Goal: Information Seeking & Learning: Obtain resource

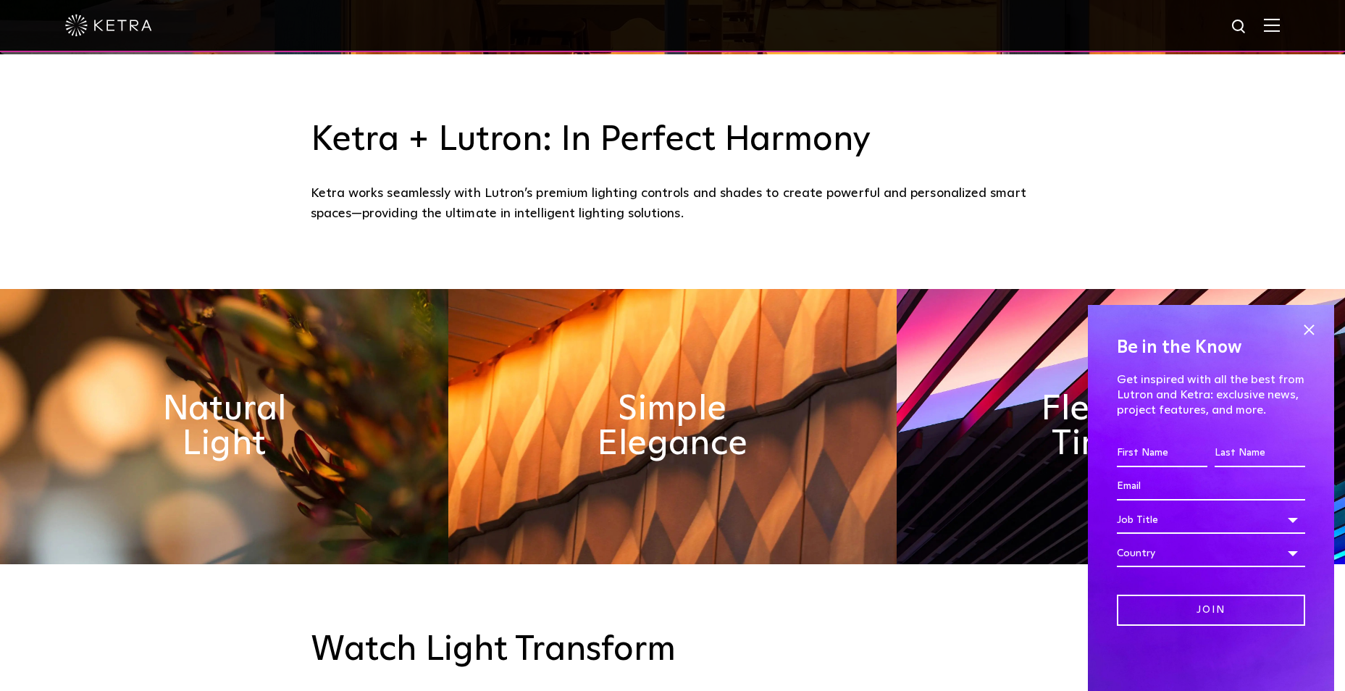
scroll to position [652, 0]
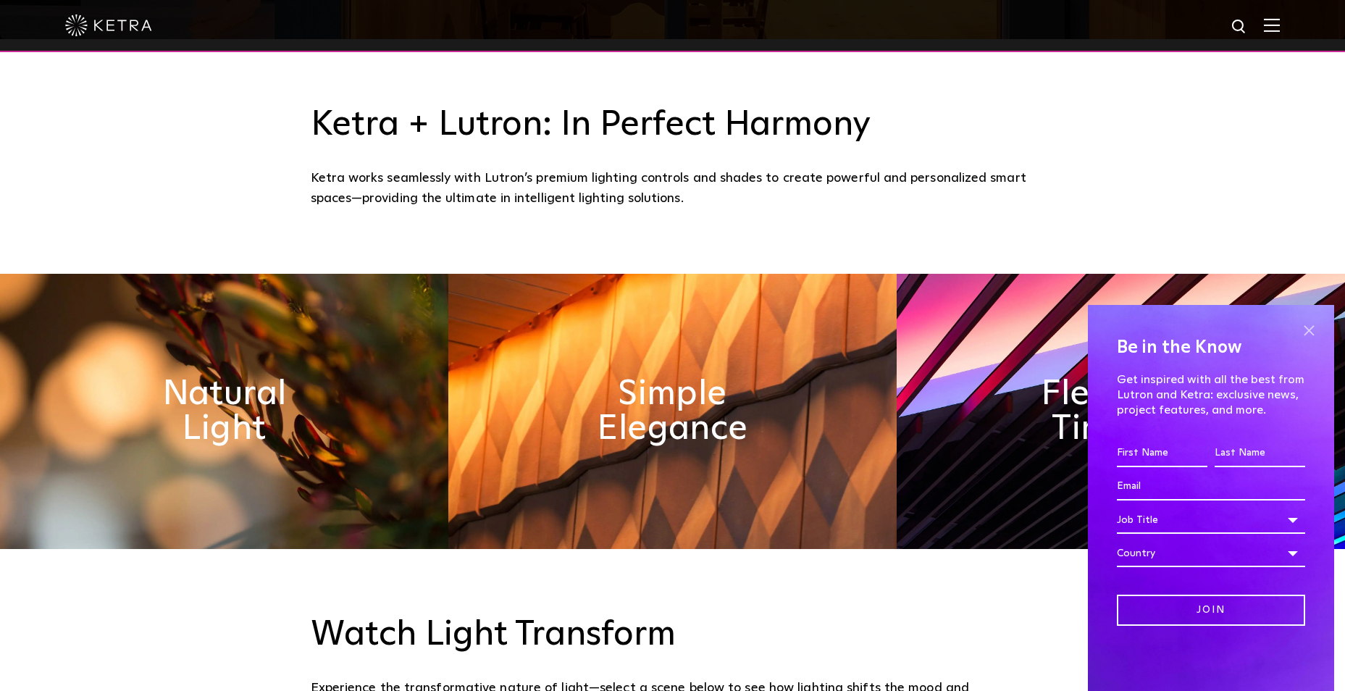
click at [1311, 330] on span at bounding box center [1309, 330] width 22 height 22
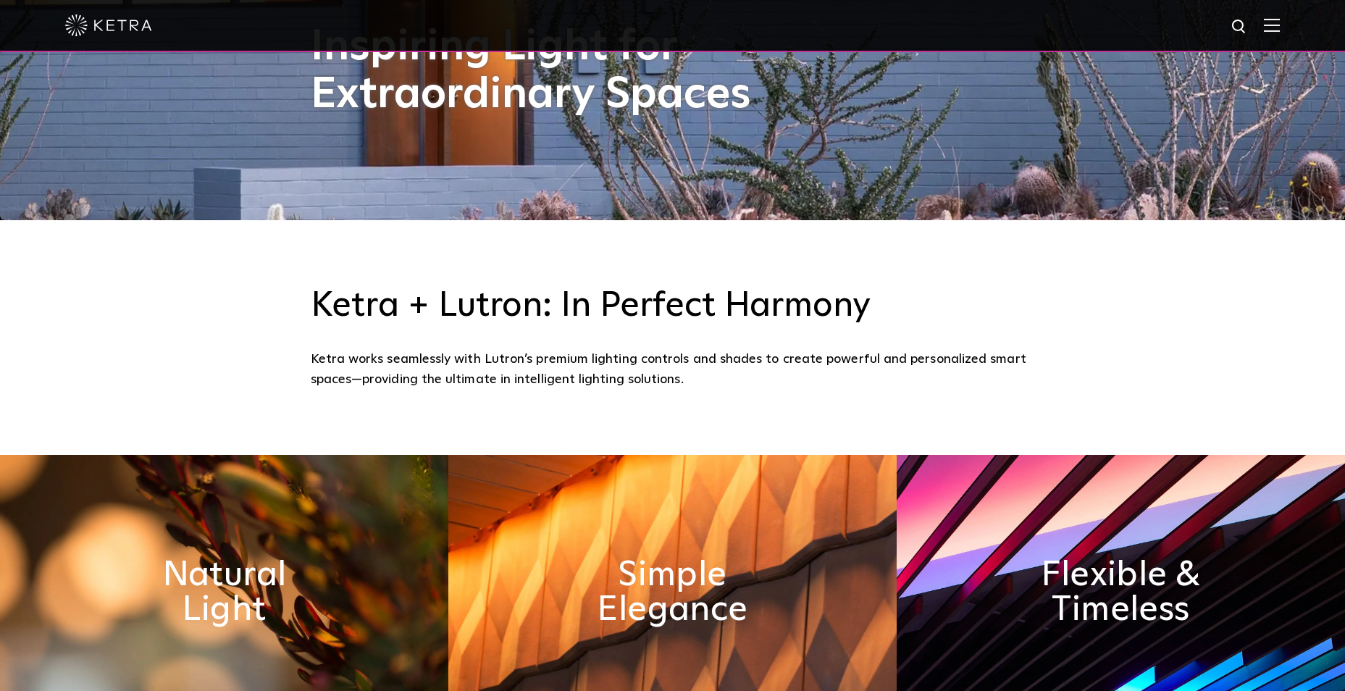
scroll to position [290, 0]
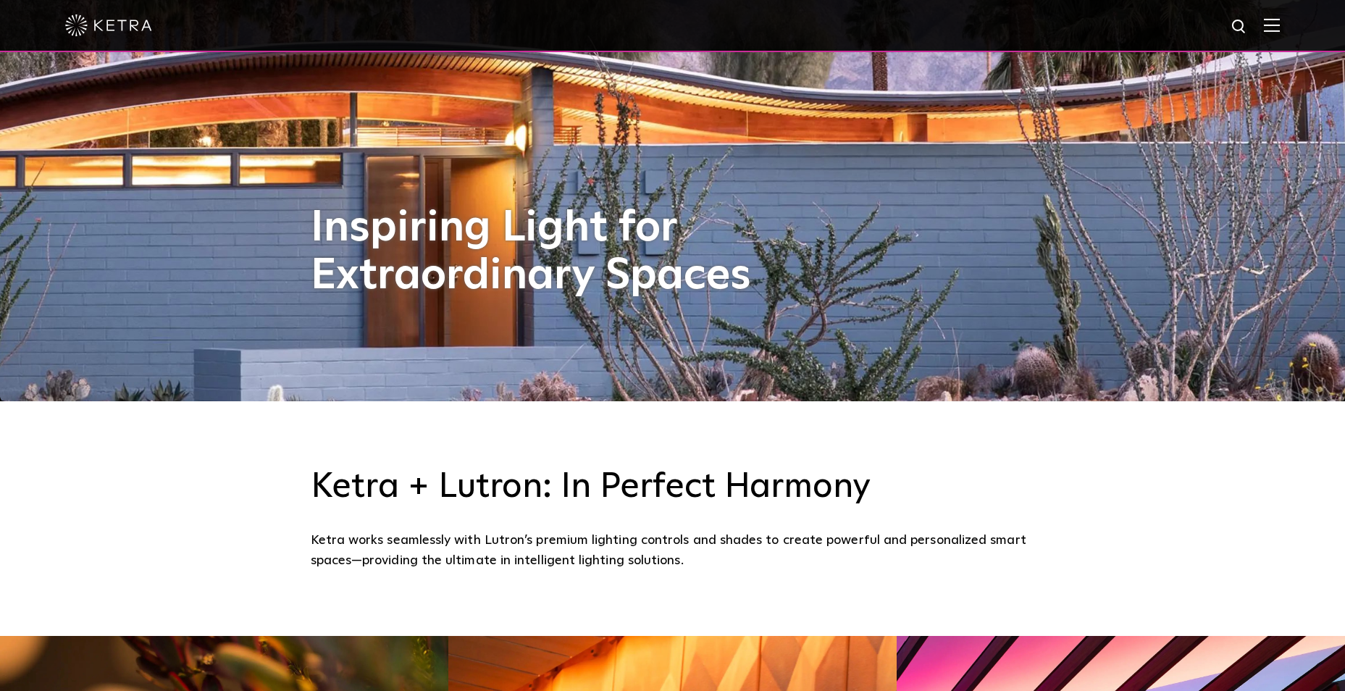
click at [1279, 29] on img at bounding box center [1272, 25] width 16 height 14
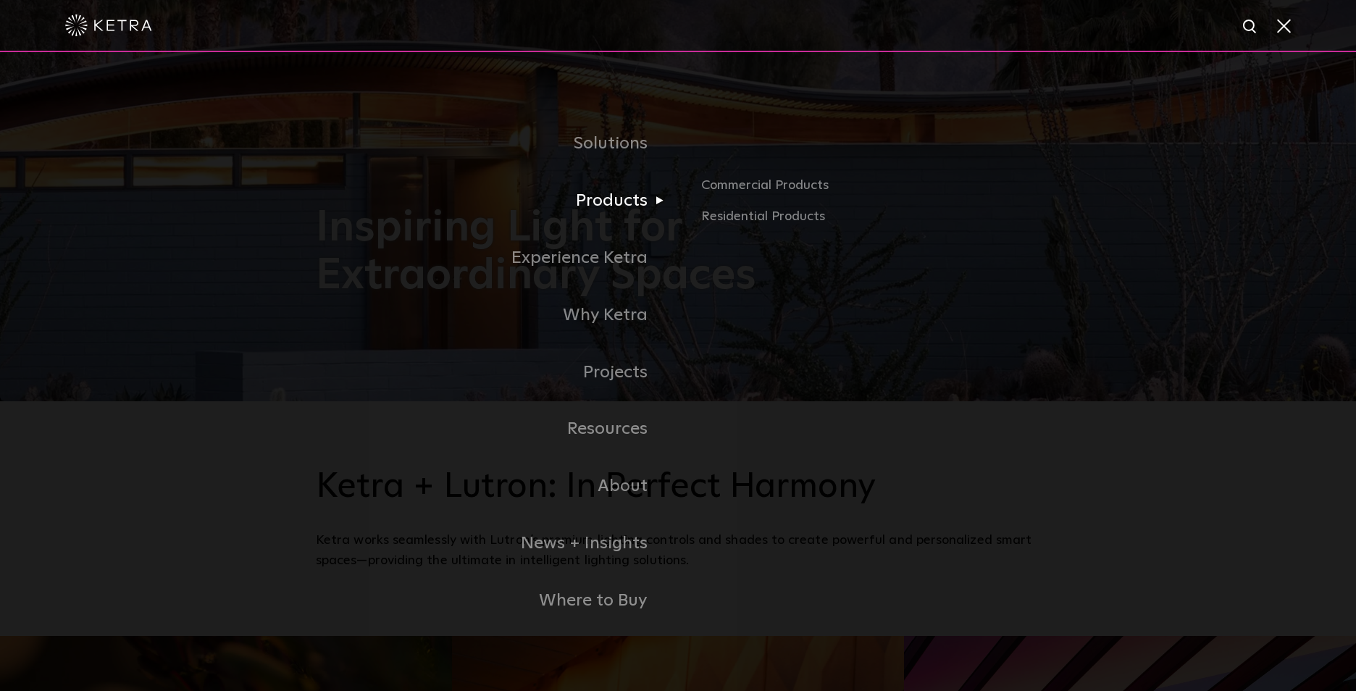
click at [640, 206] on link "Products" at bounding box center [497, 200] width 362 height 57
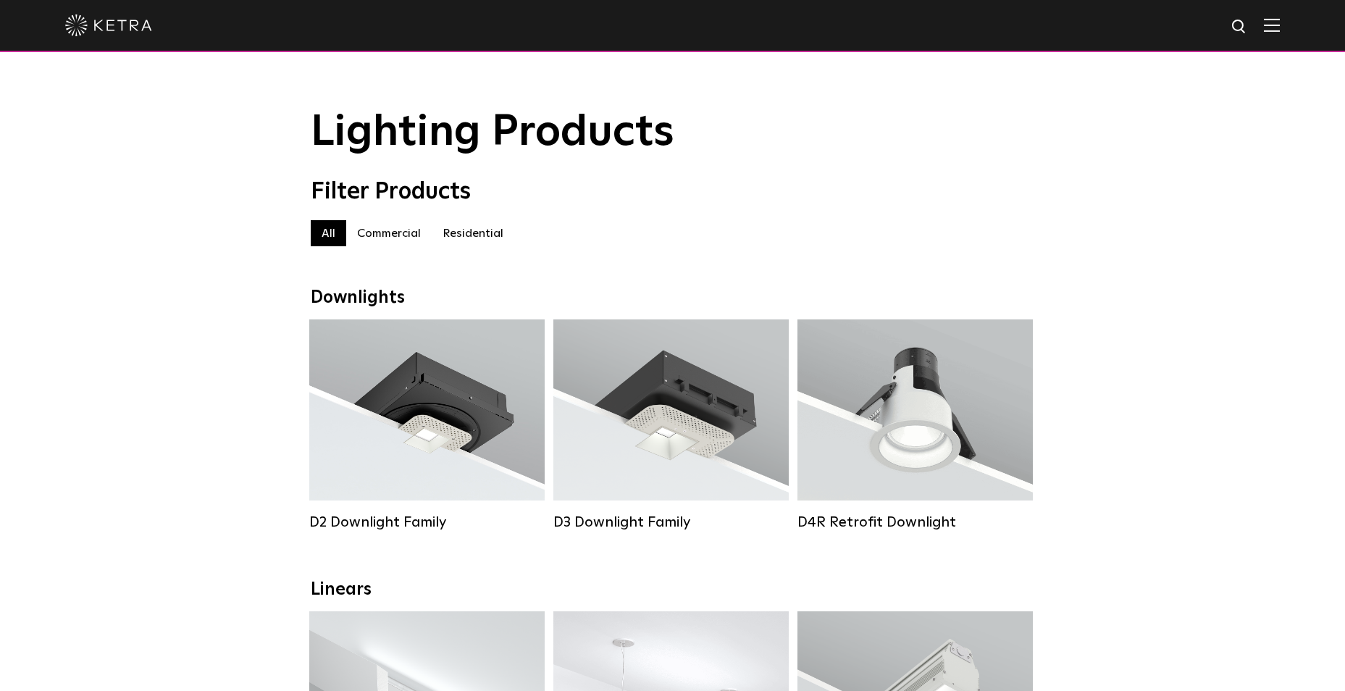
click at [477, 244] on label "Residential" at bounding box center [473, 233] width 83 height 26
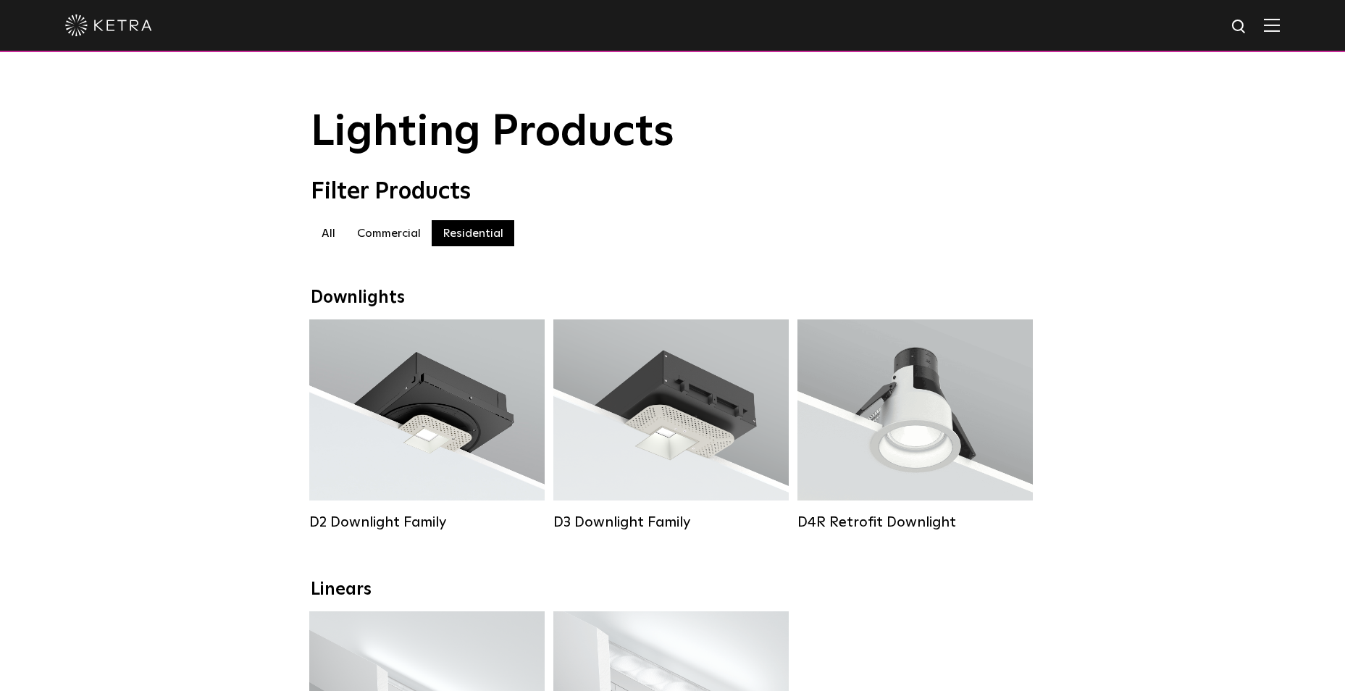
click at [398, 236] on label "Commercial" at bounding box center [388, 233] width 85 height 26
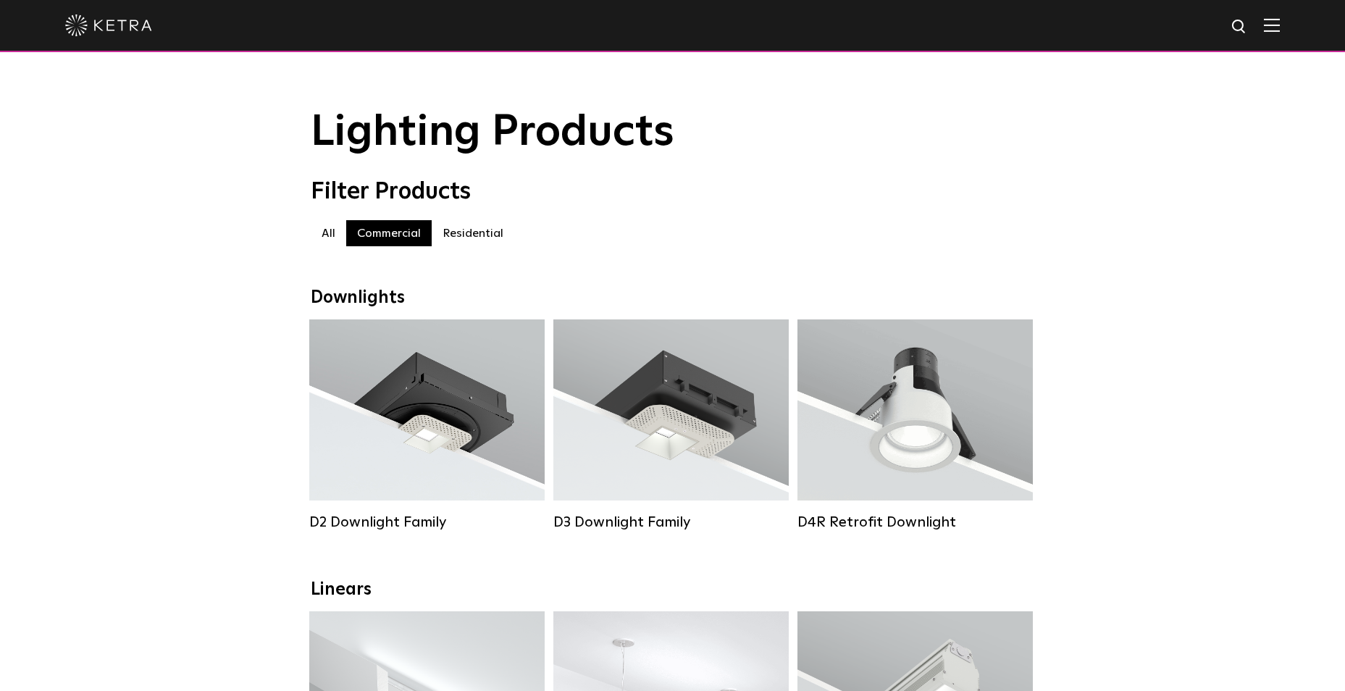
click at [473, 230] on label "Residential" at bounding box center [473, 233] width 83 height 26
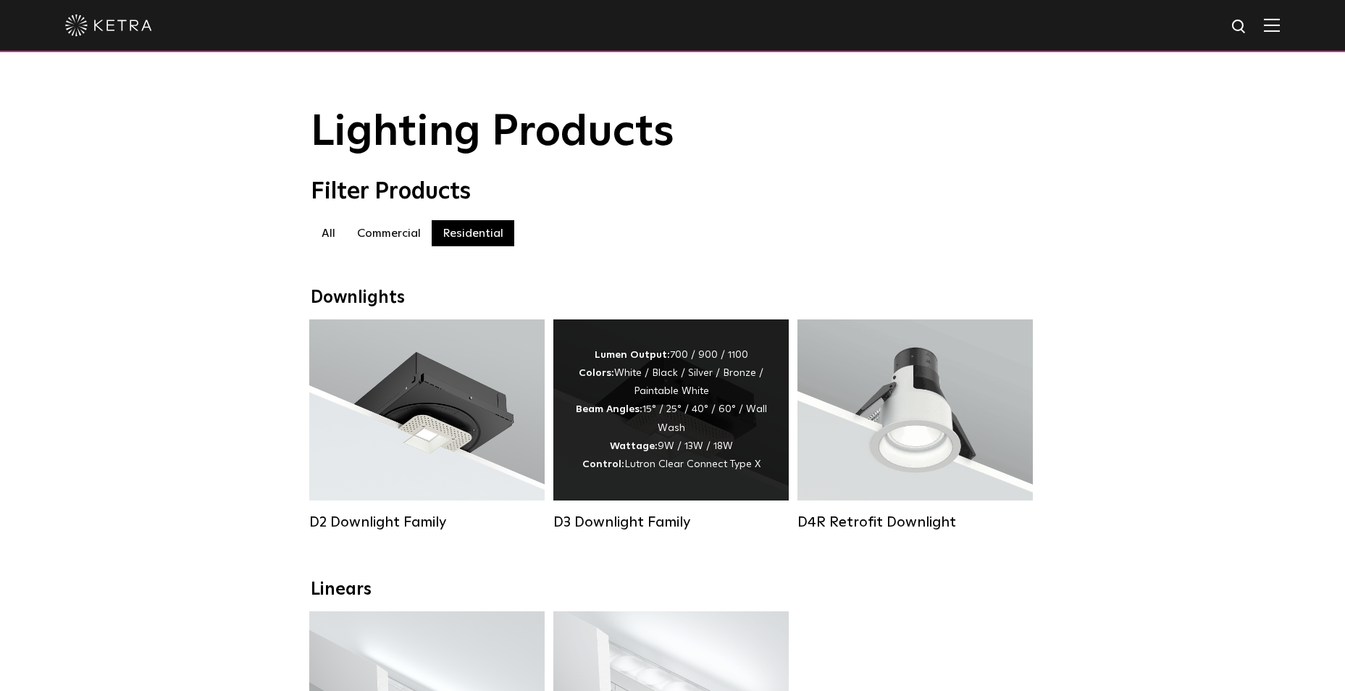
click at [606, 424] on div "Lumen Output: 700 / 900 / 1100 Colors: White / Black / Silver / Bronze / Painta…" at bounding box center [671, 409] width 192 height 127
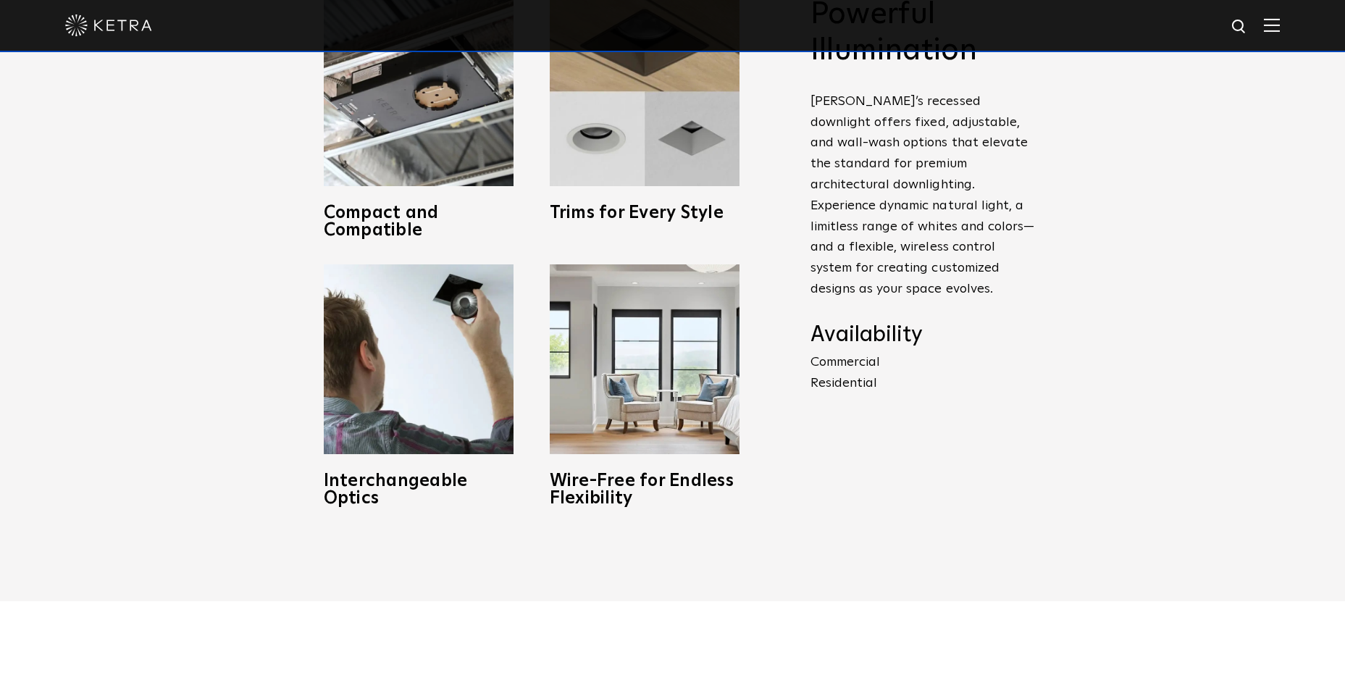
scroll to position [652, 0]
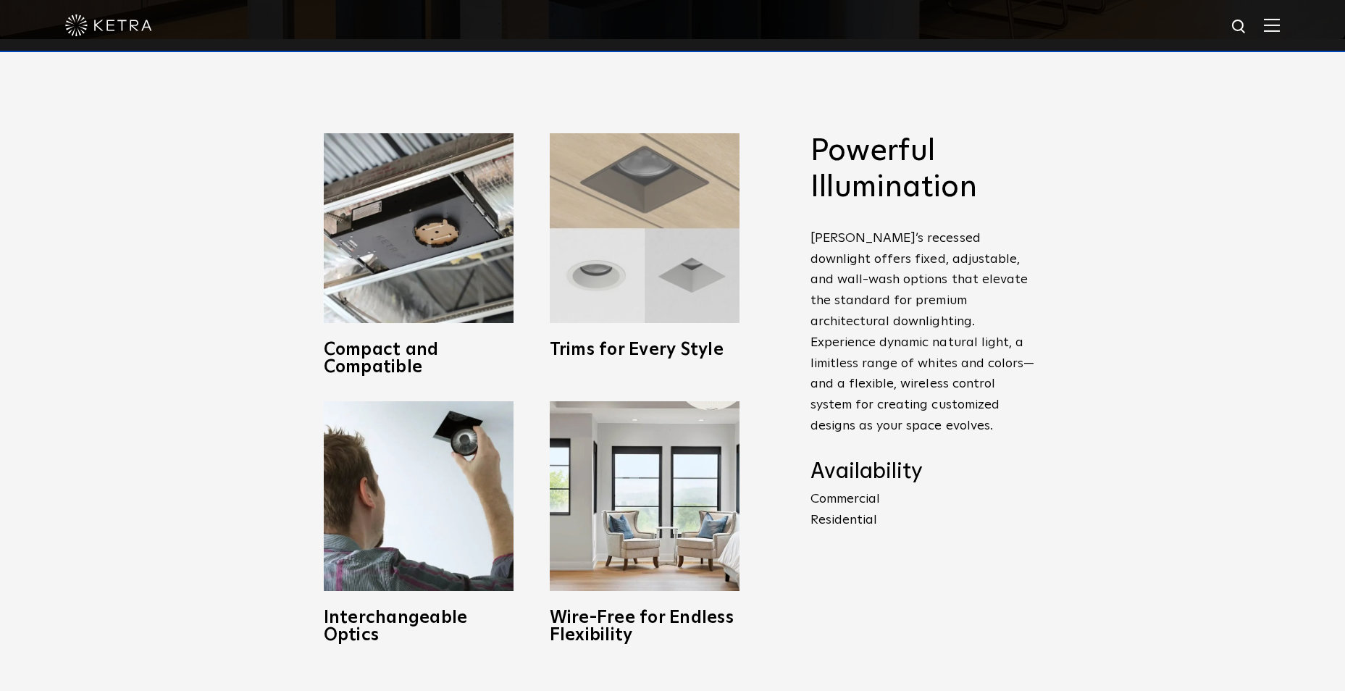
click at [679, 308] on img at bounding box center [645, 228] width 190 height 190
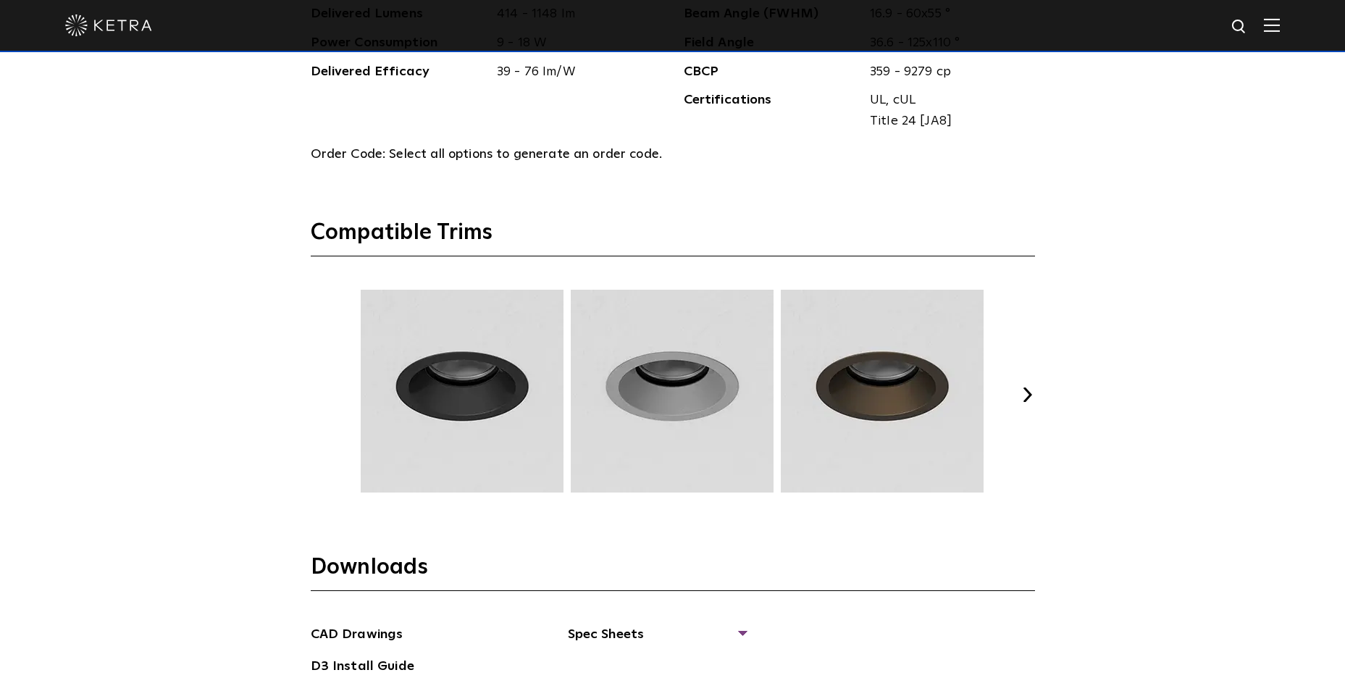
scroll to position [1883, 0]
click at [1026, 395] on button "Next" at bounding box center [1028, 396] width 14 height 14
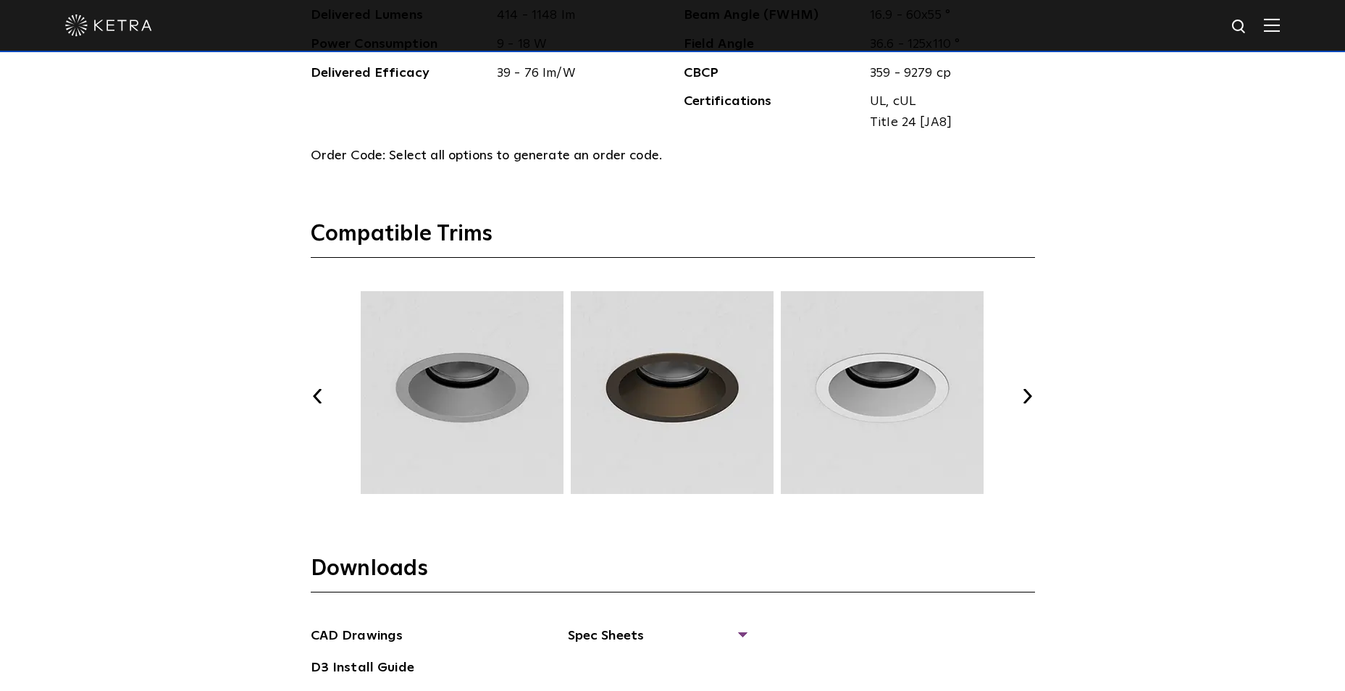
click at [1026, 395] on button "Next" at bounding box center [1028, 396] width 14 height 14
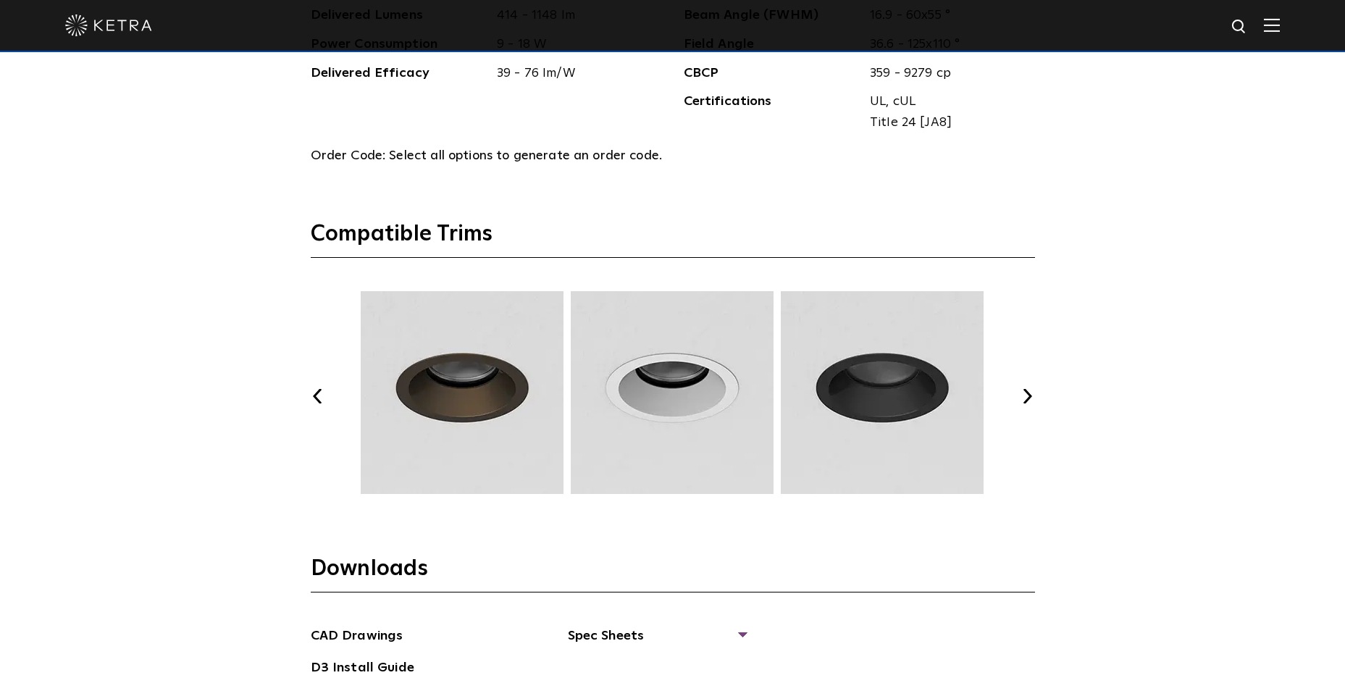
click at [1026, 395] on button "Next" at bounding box center [1028, 396] width 14 height 14
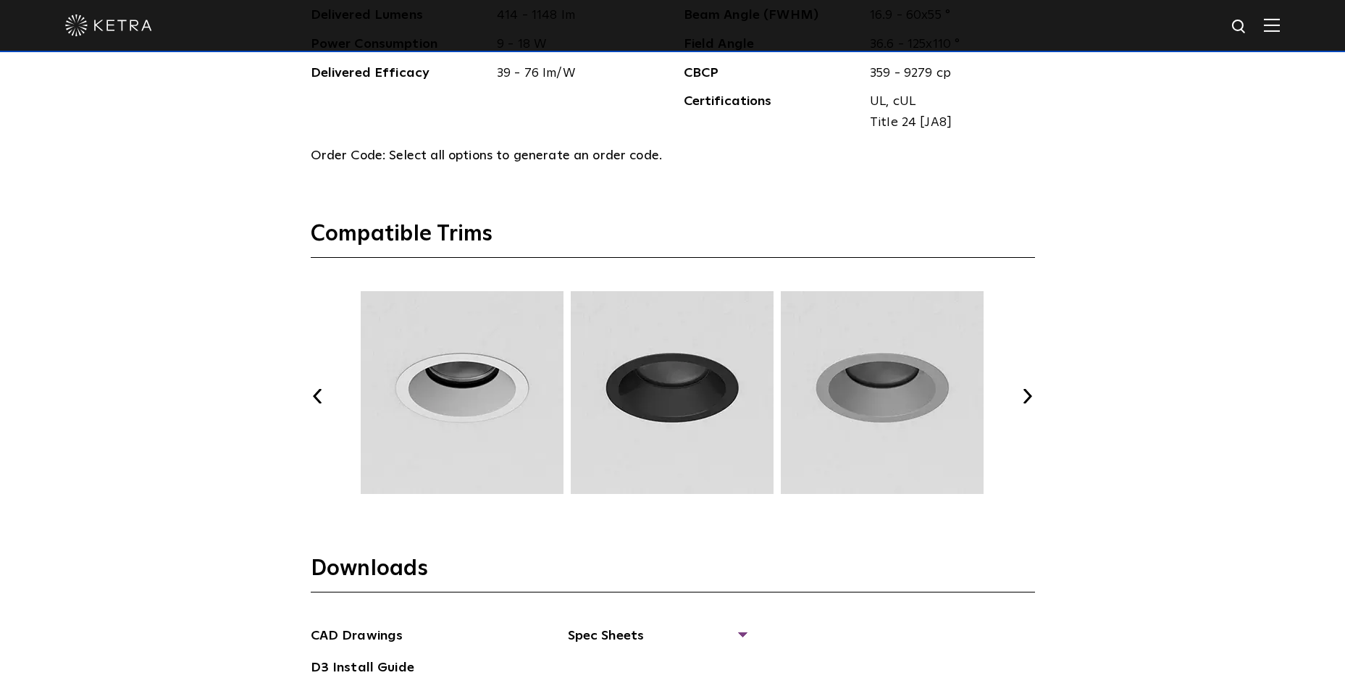
click at [1026, 395] on button "Next" at bounding box center [1028, 396] width 14 height 14
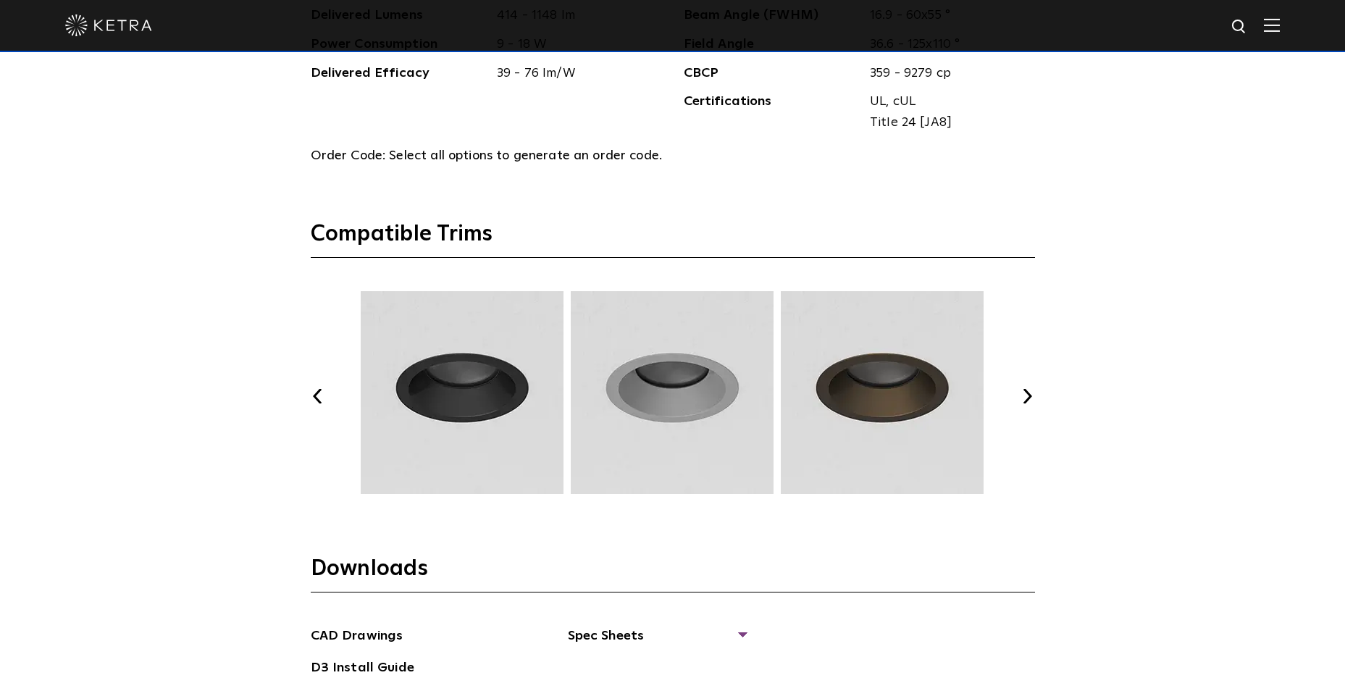
click at [1026, 395] on button "Next" at bounding box center [1028, 396] width 14 height 14
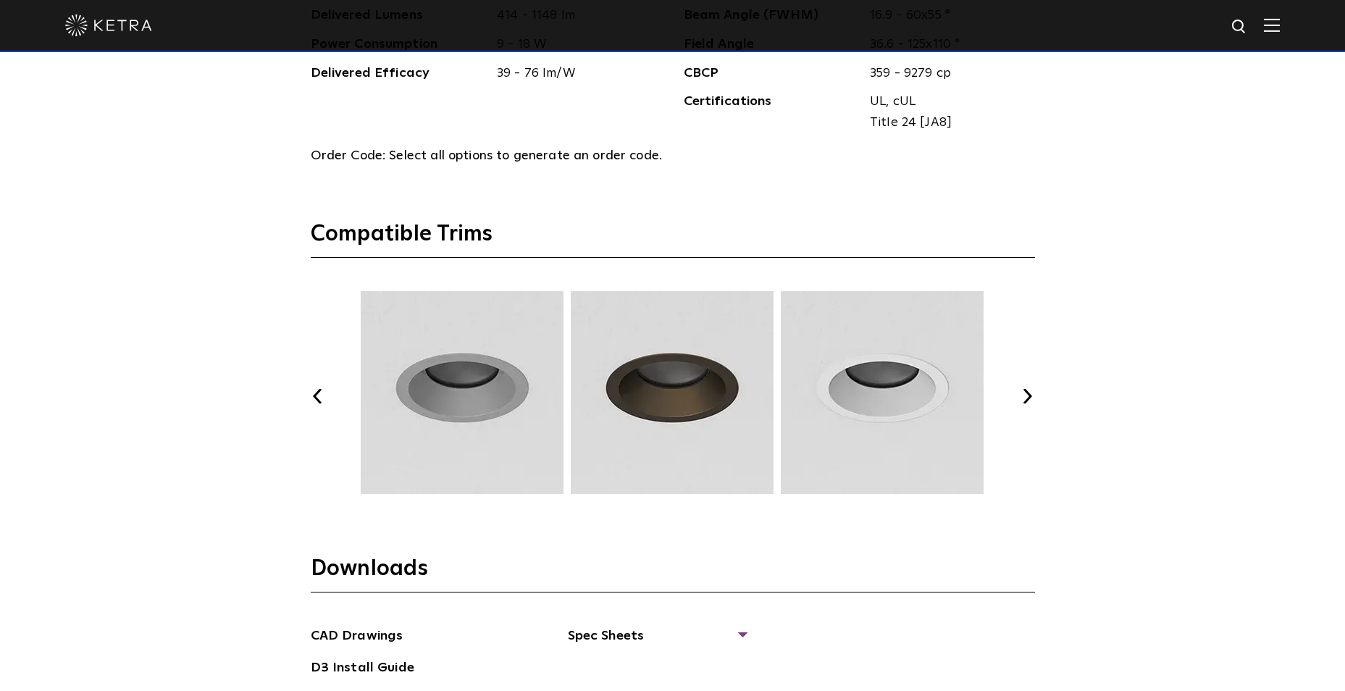
click at [1026, 395] on button "Next" at bounding box center [1028, 396] width 14 height 14
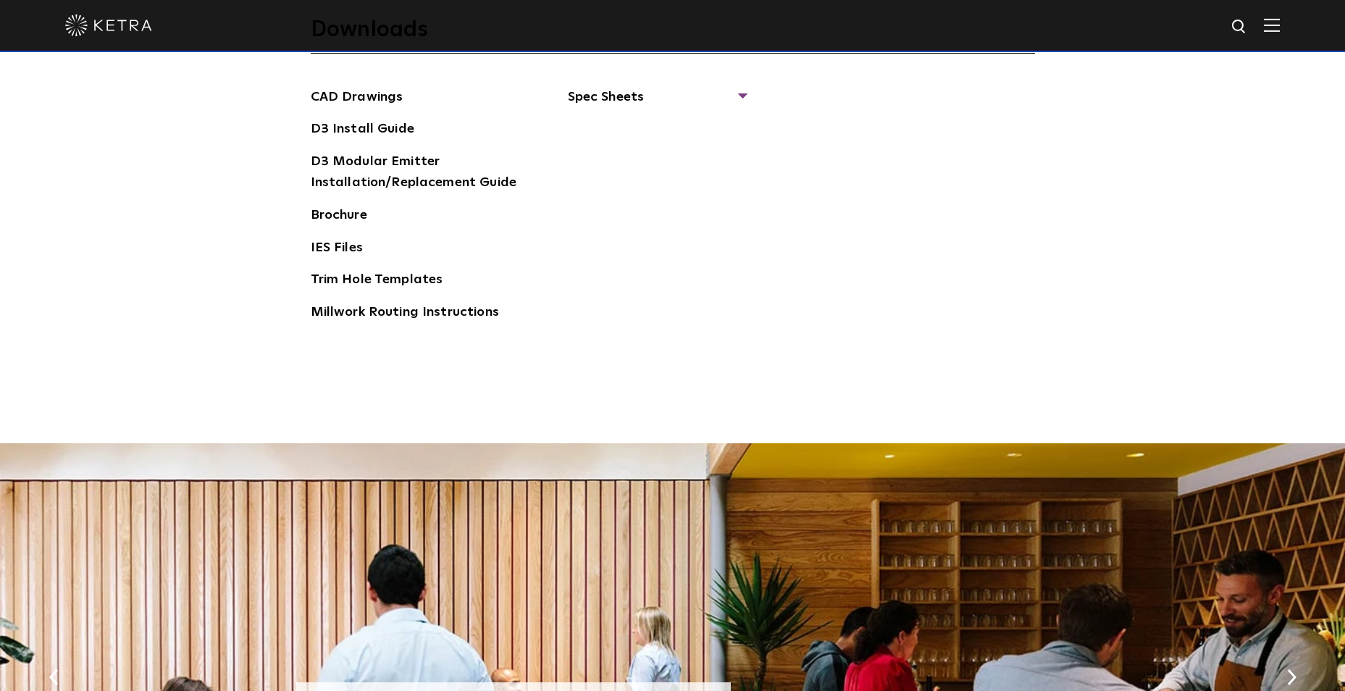
scroll to position [2245, 0]
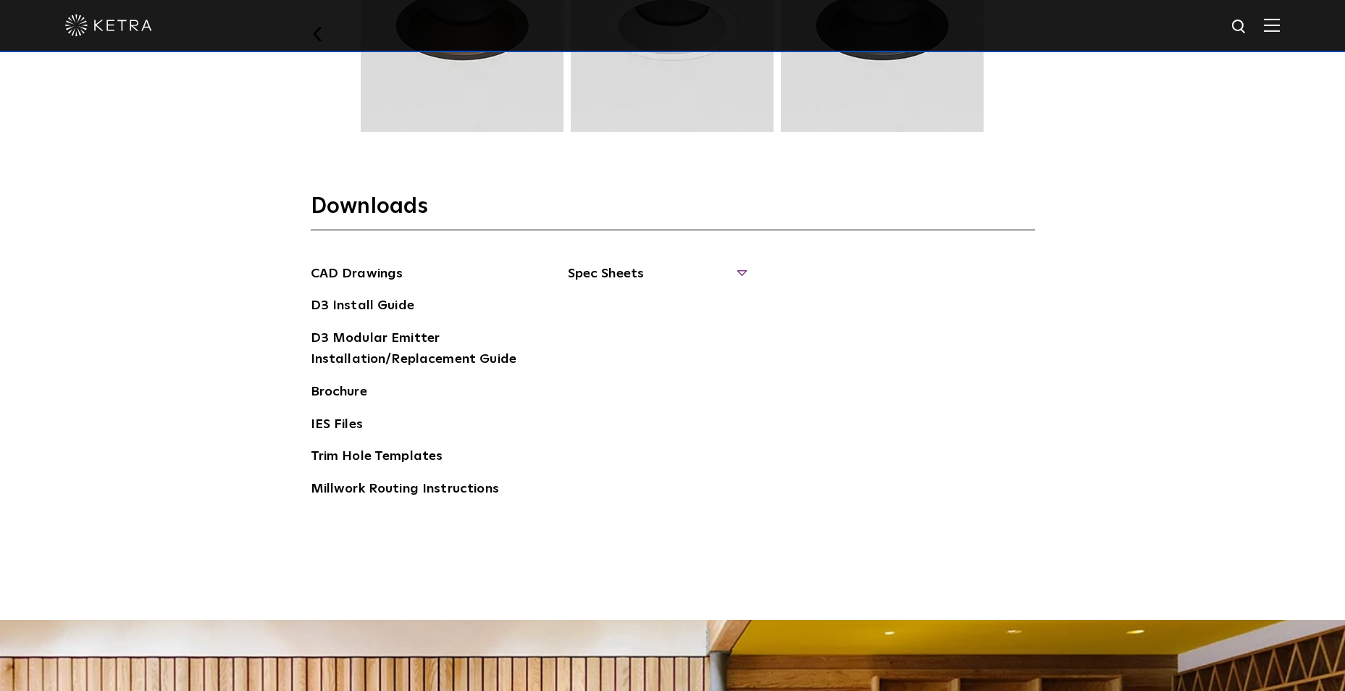
click at [619, 279] on span "Spec Sheets" at bounding box center [656, 280] width 177 height 32
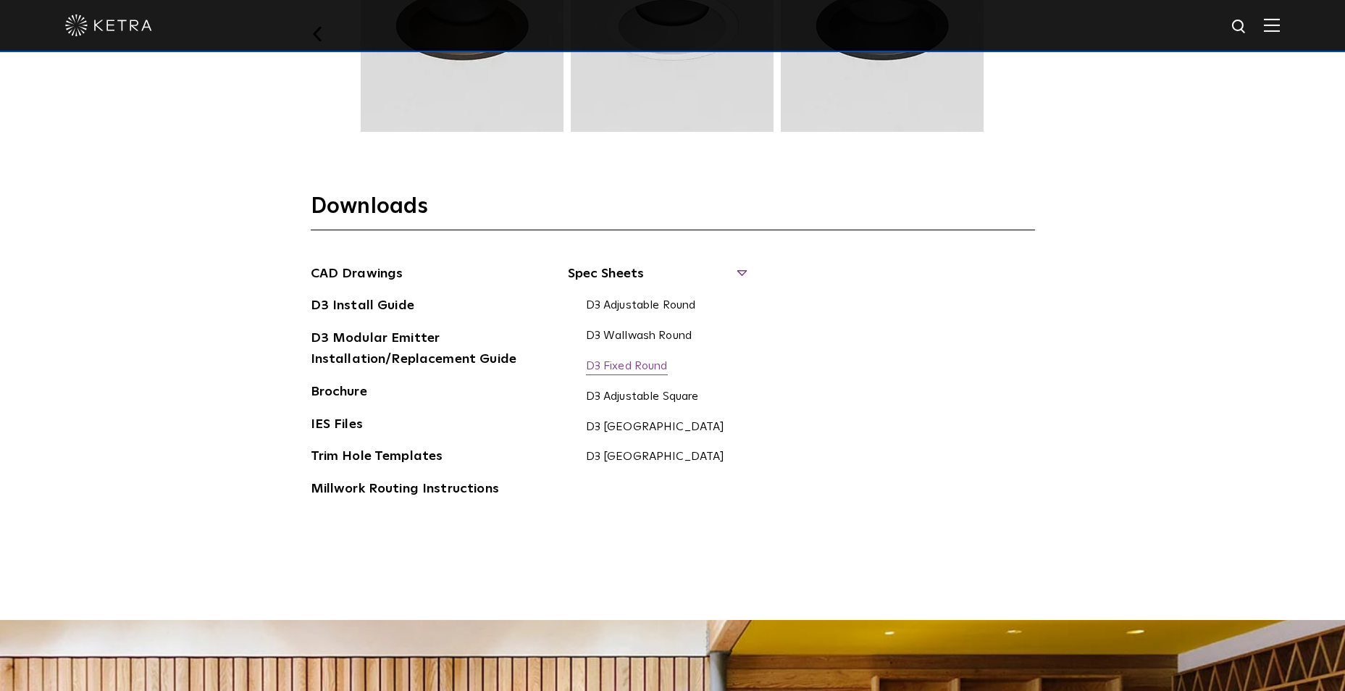
click at [627, 367] on link "D3 Fixed Round" at bounding box center [627, 367] width 82 height 16
